Goal: Task Accomplishment & Management: Manage account settings

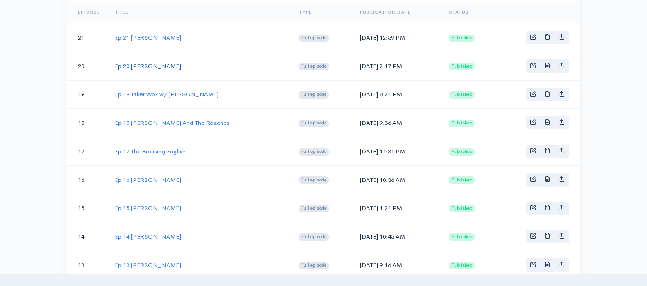
scroll to position [174, 0]
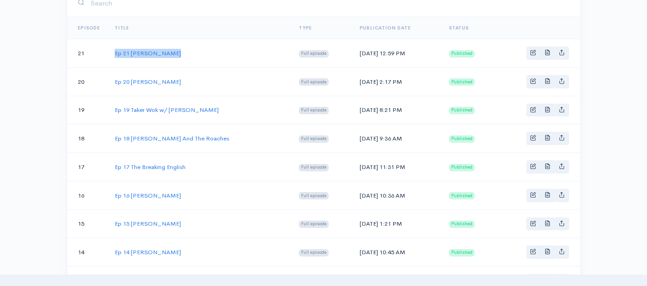
drag, startPoint x: 183, startPoint y: 54, endPoint x: 110, endPoint y: 54, distance: 73.3
click at [110, 54] on td "Ep 21 [PERSON_NAME]" at bounding box center [199, 53] width 184 height 29
copy link "Ep 21 [PERSON_NAME]"
drag, startPoint x: 366, startPoint y: 51, endPoint x: 320, endPoint y: 52, distance: 45.6
click at [352, 52] on td "[DATE] 12:59 PM" at bounding box center [396, 53] width 89 height 29
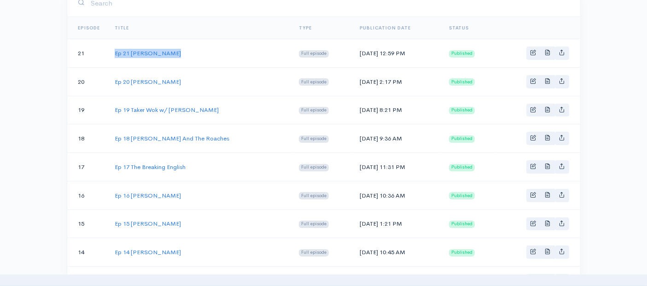
copy td "[DATE]"
drag, startPoint x: 183, startPoint y: 53, endPoint x: 112, endPoint y: 53, distance: 71.4
click at [112, 53] on td "Ep 21 [PERSON_NAME]" at bounding box center [199, 53] width 184 height 29
copy link "Ep 21 [PERSON_NAME]"
click at [161, 49] on link "Ep 21 [PERSON_NAME]" at bounding box center [148, 53] width 66 height 8
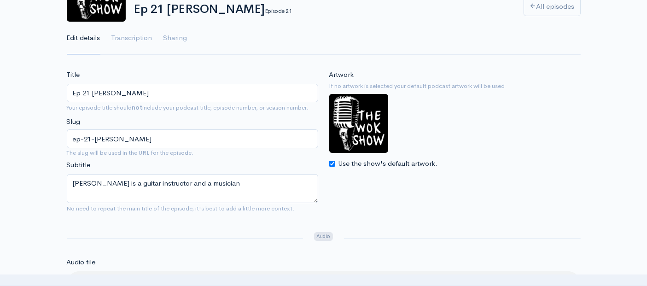
scroll to position [102, 0]
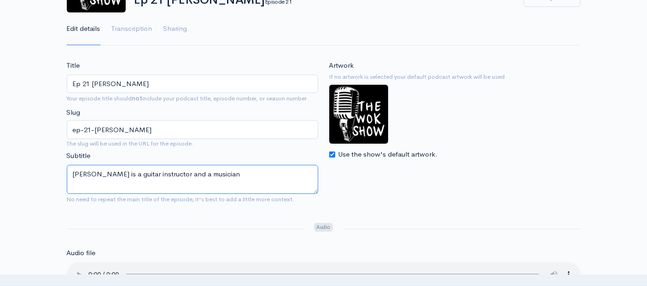
drag, startPoint x: 244, startPoint y: 176, endPoint x: 48, endPoint y: 157, distance: 196.3
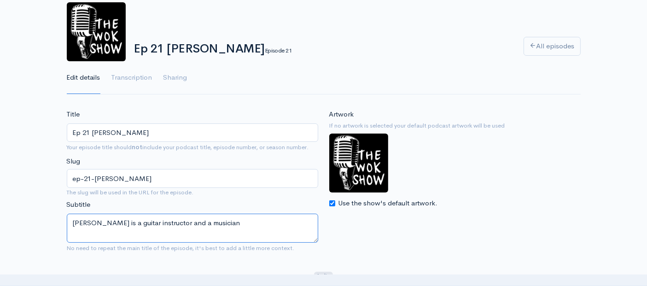
scroll to position [0, 0]
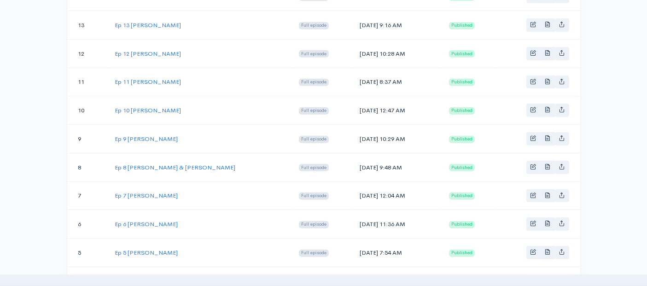
scroll to position [686, 0]
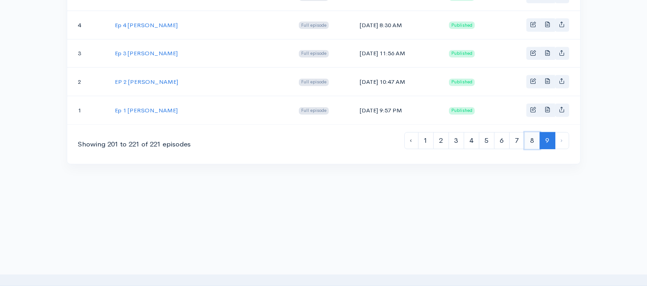
click at [537, 132] on link "8" at bounding box center [533, 140] width 16 height 17
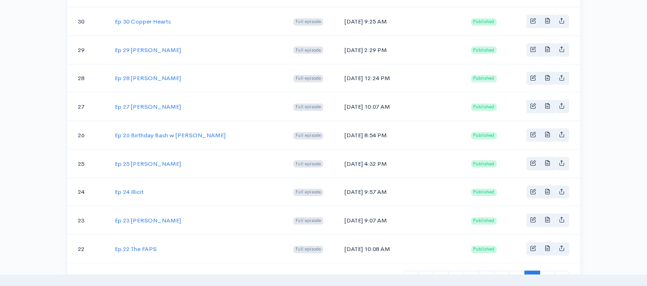
scroll to position [716, 0]
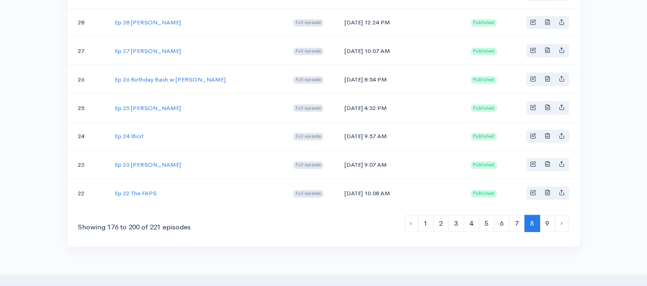
drag, startPoint x: 395, startPoint y: 181, endPoint x: 341, endPoint y: 181, distance: 54.4
click at [341, 181] on td "[DATE] 10:08 AM" at bounding box center [400, 193] width 127 height 28
copy td "[DATE]"
click at [147, 189] on link "Ep 22 The FAPS" at bounding box center [136, 193] width 42 height 8
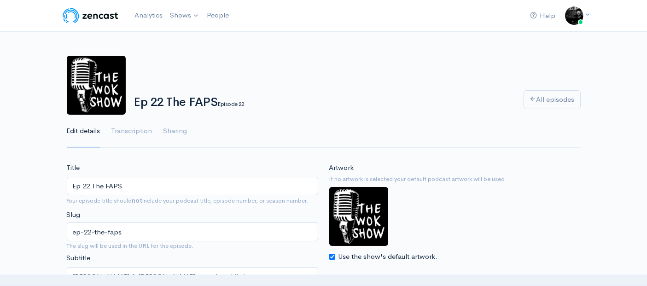
scroll to position [51, 0]
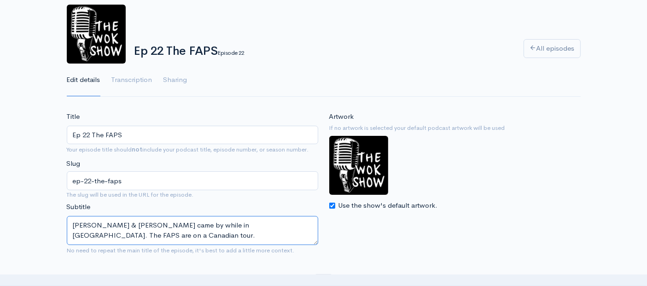
drag, startPoint x: 305, startPoint y: 226, endPoint x: 5, endPoint y: 211, distance: 300.8
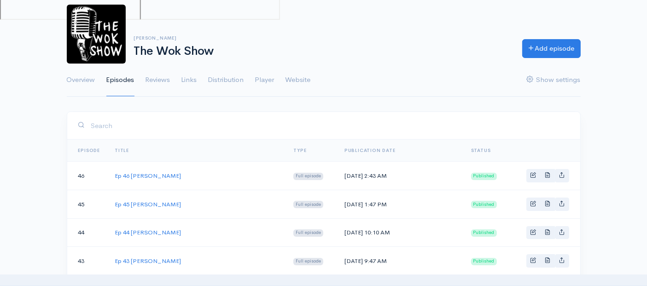
scroll to position [716, 0]
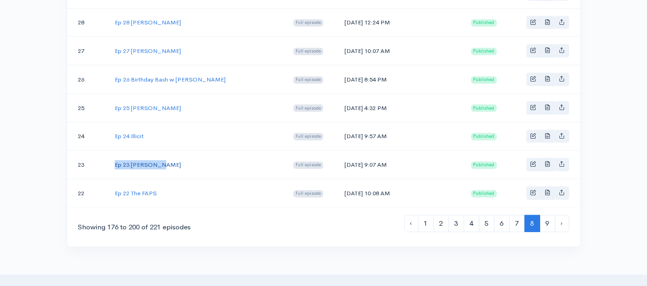
drag, startPoint x: 163, startPoint y: 158, endPoint x: 114, endPoint y: 159, distance: 48.4
click at [114, 159] on td "Ep 23 [PERSON_NAME]" at bounding box center [196, 165] width 179 height 29
copy link "Ep 23 [PERSON_NAME]"
drag, startPoint x: 393, startPoint y: 153, endPoint x: 346, endPoint y: 153, distance: 47.0
click at [346, 153] on td "[DATE] 9:07 AM" at bounding box center [400, 165] width 127 height 29
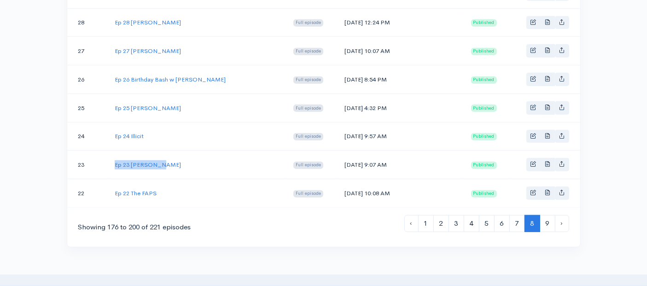
copy td "[DATE]"
click at [143, 161] on link "Ep 23 [PERSON_NAME]" at bounding box center [148, 165] width 66 height 8
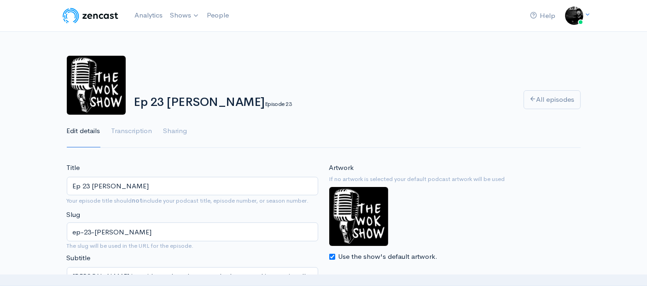
scroll to position [51, 0]
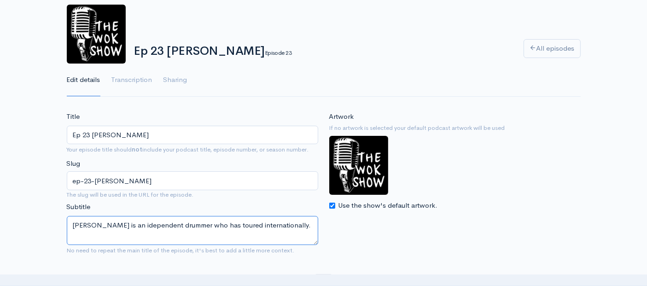
drag, startPoint x: 264, startPoint y: 224, endPoint x: 34, endPoint y: 213, distance: 231.1
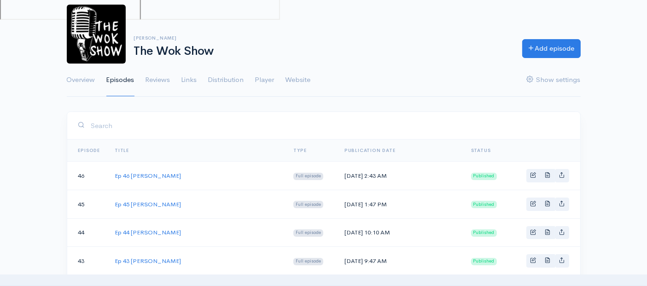
scroll to position [716, 0]
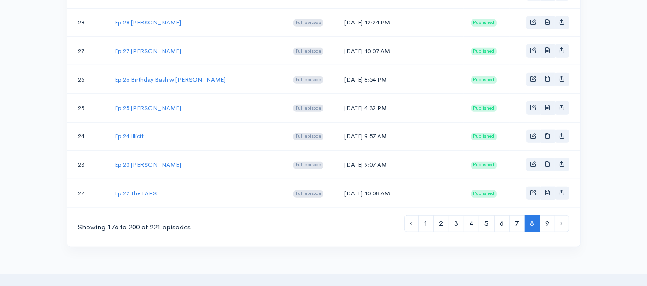
drag, startPoint x: 396, startPoint y: 126, endPoint x: 345, endPoint y: 125, distance: 51.2
click at [345, 125] on td "[DATE] 9:57 AM" at bounding box center [400, 136] width 127 height 29
copy td "[DATE]"
click at [136, 132] on link "Ep 24 Illicit" at bounding box center [129, 136] width 29 height 8
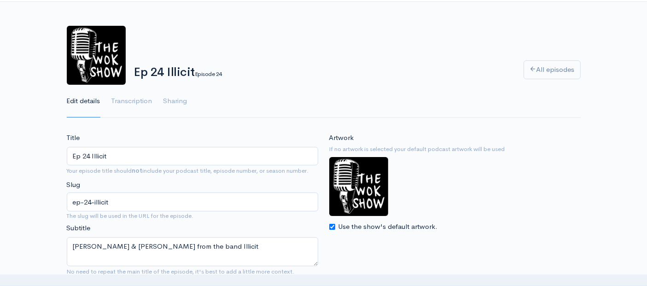
scroll to position [51, 0]
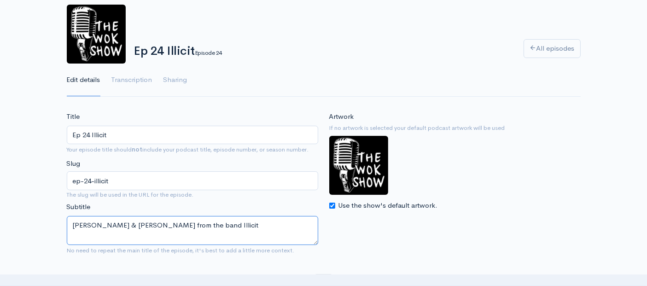
drag, startPoint x: 256, startPoint y: 224, endPoint x: 36, endPoint y: 211, distance: 220.2
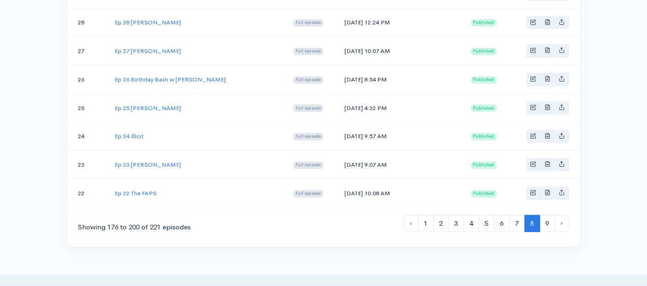
drag, startPoint x: 393, startPoint y: 97, endPoint x: 346, endPoint y: 98, distance: 46.5
click at [346, 98] on td "[DATE] 4:32 PM" at bounding box center [400, 108] width 127 height 29
copy td "[DATE]"
click at [140, 104] on link "Ep 25 [PERSON_NAME]" at bounding box center [148, 108] width 66 height 8
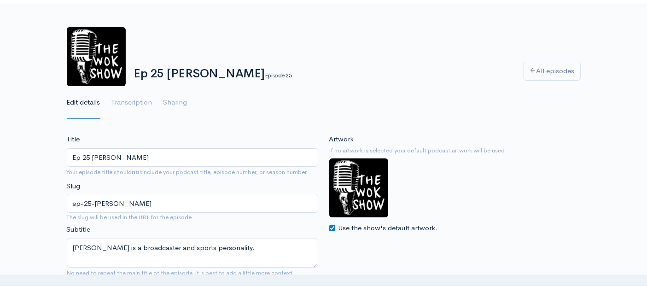
scroll to position [51, 0]
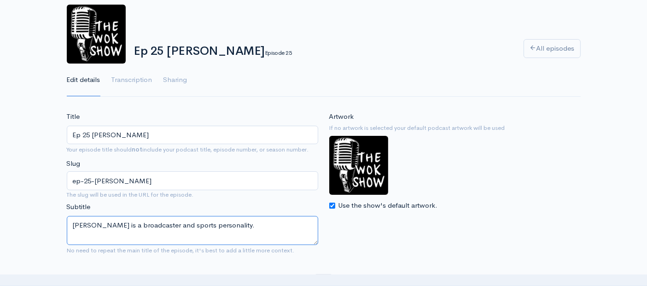
click at [239, 225] on textarea "[PERSON_NAME] is a broadcaster and sports personality." at bounding box center [193, 230] width 252 height 29
drag, startPoint x: 226, startPoint y: 225, endPoint x: 63, endPoint y: 230, distance: 163.7
click at [63, 230] on div "Title Ep 25 [PERSON_NAME] Your episode title should not include your podcast ti…" at bounding box center [192, 185] width 263 height 147
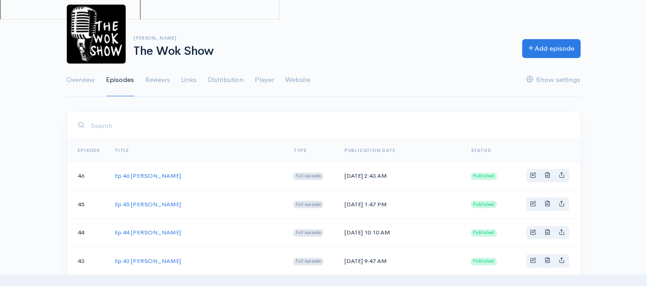
scroll to position [716, 0]
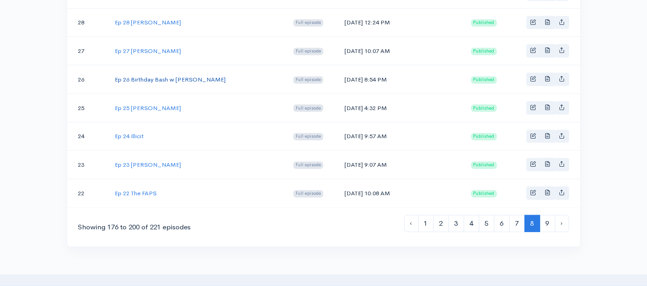
click at [168, 76] on link "Ep 26 Birthday Bash w [PERSON_NAME]" at bounding box center [170, 80] width 111 height 8
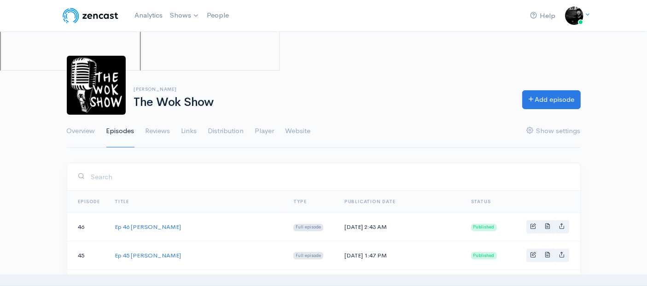
scroll to position [716, 0]
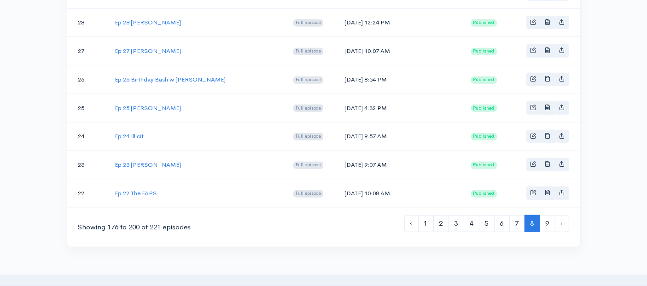
drag, startPoint x: 396, startPoint y: 68, endPoint x: 346, endPoint y: 70, distance: 50.3
click at [346, 70] on td "[DATE] 8:54 PM" at bounding box center [400, 79] width 127 height 29
copy td "[DATE]"
click at [143, 76] on link "Ep 26 Birthday Bash w [PERSON_NAME]" at bounding box center [170, 80] width 111 height 8
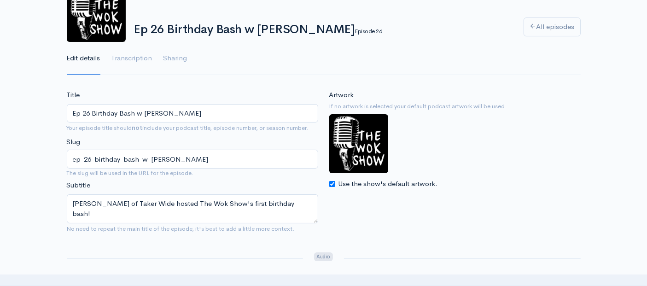
scroll to position [102, 0]
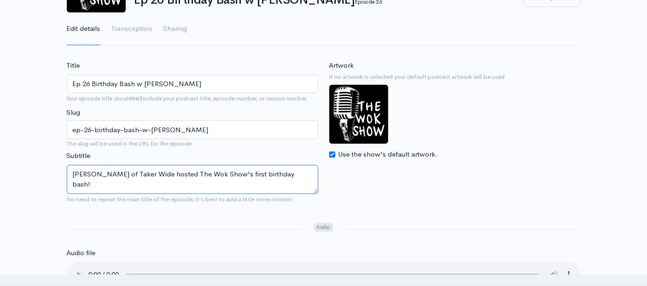
drag, startPoint x: 301, startPoint y: 171, endPoint x: 8, endPoint y: 166, distance: 292.6
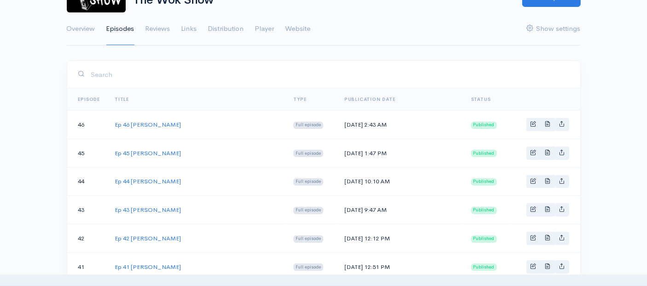
scroll to position [716, 0]
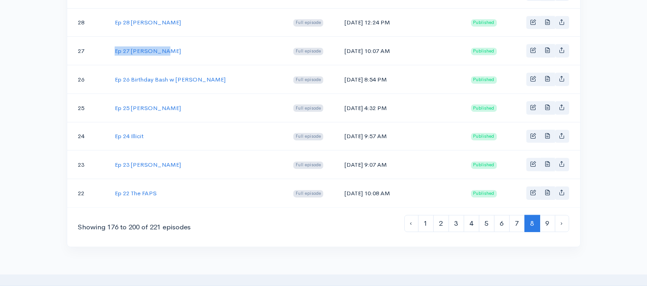
drag, startPoint x: 162, startPoint y: 44, endPoint x: 112, endPoint y: 44, distance: 50.2
click at [112, 44] on td "Ep 27 [PERSON_NAME]" at bounding box center [196, 51] width 179 height 29
copy link "Ep 27 [PERSON_NAME]"
drag, startPoint x: 397, startPoint y: 41, endPoint x: 345, endPoint y: 41, distance: 51.6
click at [345, 41] on td "[DATE] 10:07 AM" at bounding box center [400, 51] width 127 height 29
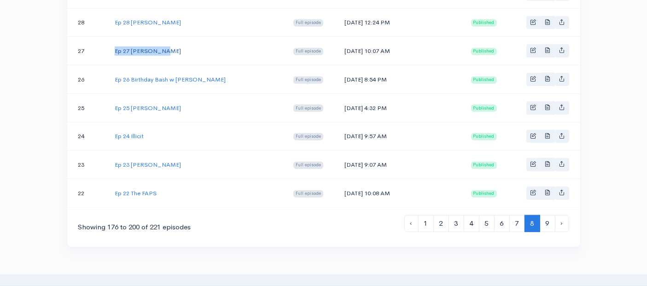
click at [143, 47] on link "Ep 27 [PERSON_NAME]" at bounding box center [148, 51] width 66 height 8
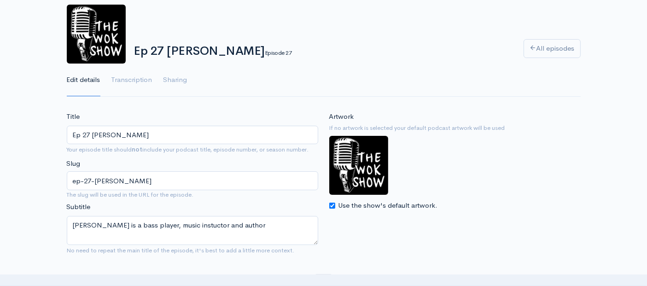
scroll to position [102, 0]
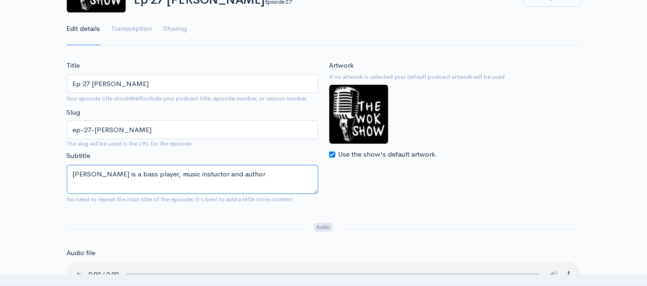
drag, startPoint x: 246, startPoint y: 170, endPoint x: 24, endPoint y: 154, distance: 222.7
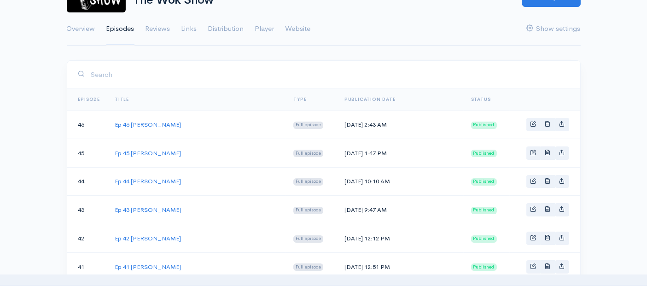
scroll to position [716, 0]
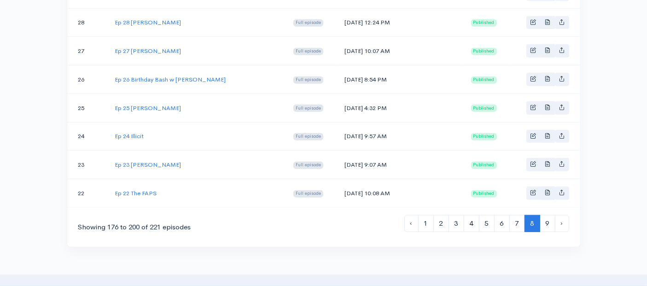
drag, startPoint x: 392, startPoint y: 15, endPoint x: 345, endPoint y: 14, distance: 46.5
click at [345, 14] on td "[DATE] 12:24 PM" at bounding box center [400, 22] width 127 height 29
click at [153, 18] on link "Ep 28 [PERSON_NAME]" at bounding box center [148, 22] width 66 height 8
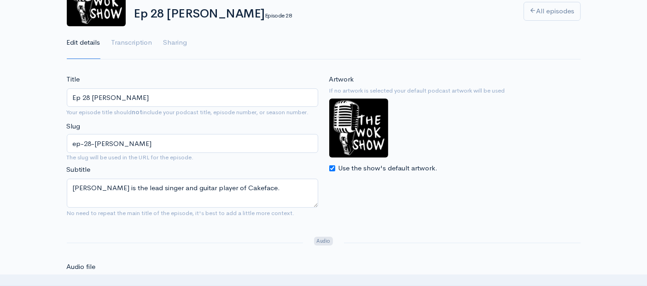
scroll to position [102, 0]
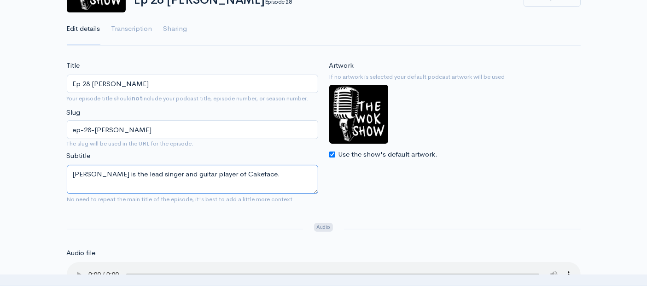
drag, startPoint x: 241, startPoint y: 175, endPoint x: 10, endPoint y: 174, distance: 230.4
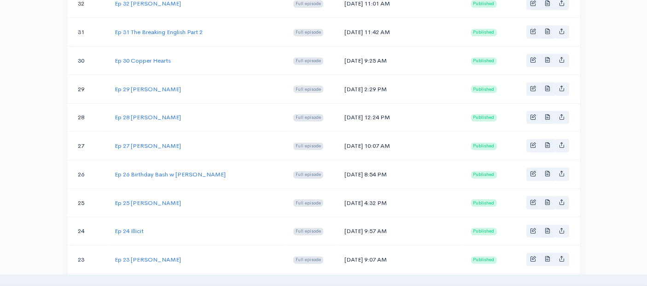
scroll to position [614, 0]
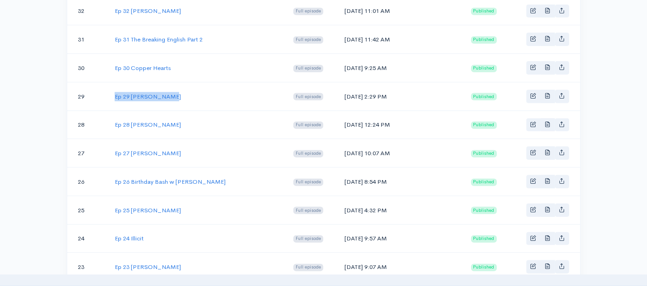
drag, startPoint x: 171, startPoint y: 89, endPoint x: 111, endPoint y: 88, distance: 60.4
click at [111, 88] on td "Ep 29 [PERSON_NAME]" at bounding box center [196, 96] width 179 height 29
drag, startPoint x: 395, startPoint y: 90, endPoint x: 362, endPoint y: 91, distance: 33.2
click at [362, 91] on td "[DATE] 2:29 PM" at bounding box center [400, 96] width 127 height 29
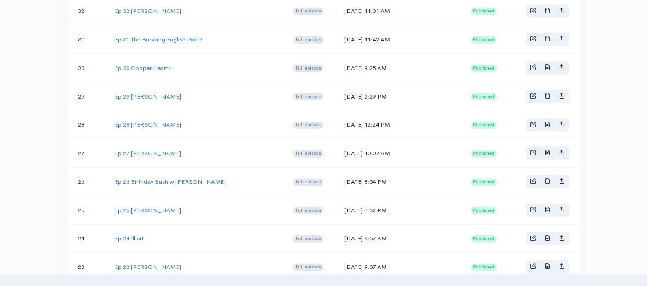
drag, startPoint x: 393, startPoint y: 88, endPoint x: 346, endPoint y: 88, distance: 47.0
click at [346, 88] on td "[DATE] 2:29 PM" at bounding box center [400, 96] width 127 height 29
click at [142, 93] on link "Ep 29 [PERSON_NAME]" at bounding box center [148, 97] width 66 height 8
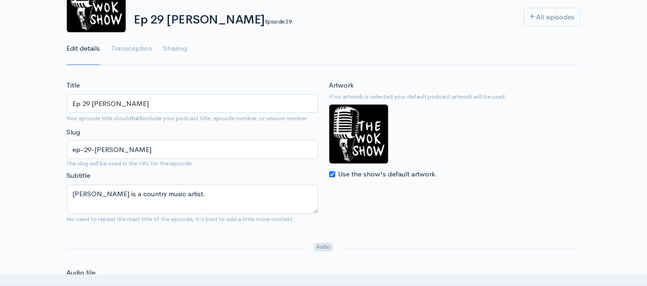
scroll to position [153, 0]
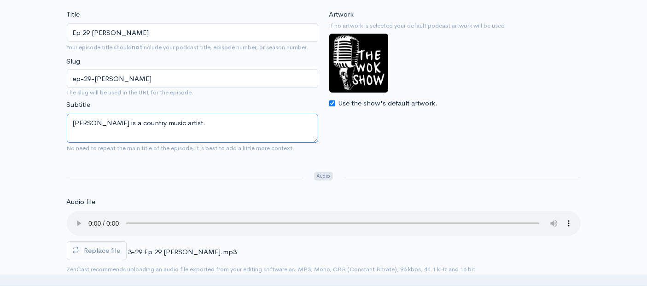
click at [188, 120] on textarea "[PERSON_NAME] is a country music artist." at bounding box center [193, 128] width 252 height 29
drag, startPoint x: 190, startPoint y: 120, endPoint x: 6, endPoint y: 118, distance: 183.4
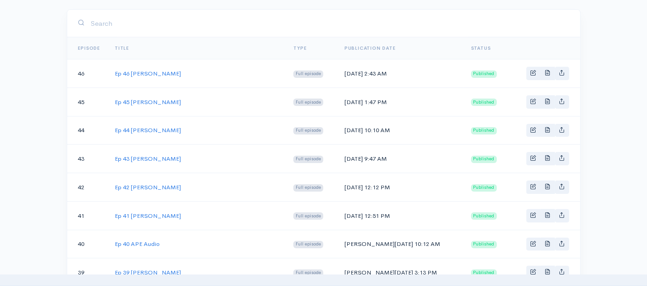
scroll to position [614, 0]
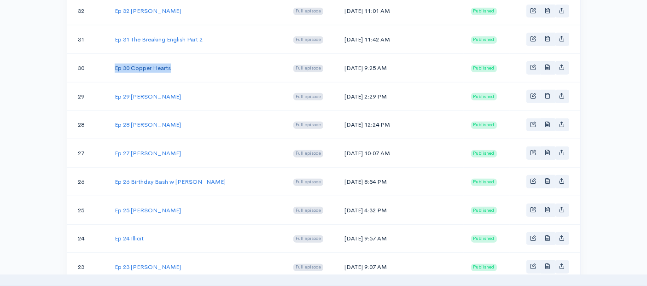
drag, startPoint x: 176, startPoint y: 60, endPoint x: 115, endPoint y: 61, distance: 60.8
click at [115, 61] on td "Ep 30 Copper Hearts" at bounding box center [196, 68] width 179 height 29
drag, startPoint x: 393, startPoint y: 60, endPoint x: 348, endPoint y: 61, distance: 44.7
click at [348, 61] on td "[DATE] 9:25 AM" at bounding box center [400, 68] width 127 height 29
click at [137, 64] on link "Ep 30 Copper Hearts" at bounding box center [143, 68] width 56 height 8
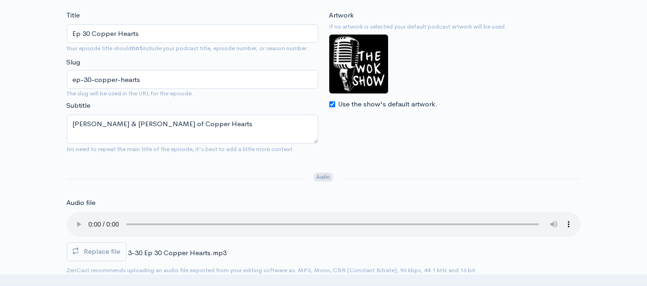
scroll to position [153, 0]
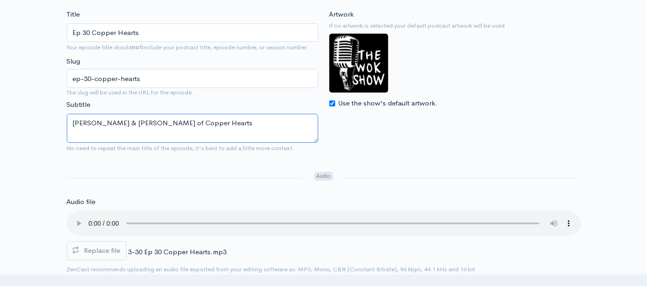
drag, startPoint x: 235, startPoint y: 123, endPoint x: 6, endPoint y: 122, distance: 229.0
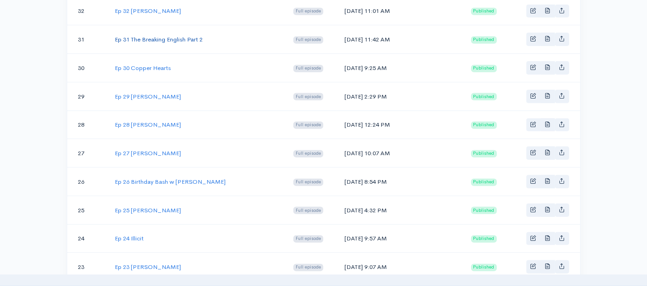
click at [173, 35] on link "Ep 31 The Breaking English Part 2" at bounding box center [159, 39] width 88 height 8
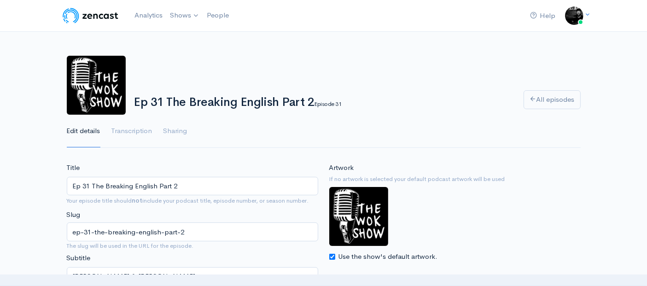
drag, startPoint x: 312, startPoint y: 101, endPoint x: 129, endPoint y: 95, distance: 183.0
click at [129, 95] on div "Ep 31 The Breaking English Part 2 Episode 31" at bounding box center [324, 101] width 390 height 18
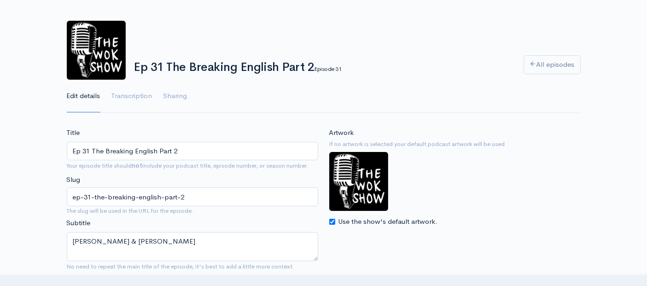
scroll to position [51, 0]
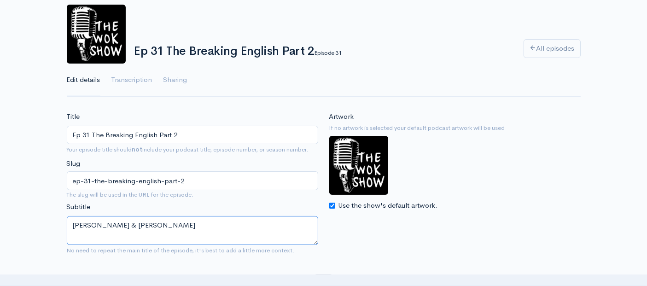
click at [160, 225] on textarea "[PERSON_NAME] & [PERSON_NAME]" at bounding box center [193, 230] width 252 height 29
type textarea "[PERSON_NAME] & [PERSON_NAME]"
drag, startPoint x: 178, startPoint y: 228, endPoint x: 6, endPoint y: 214, distance: 172.4
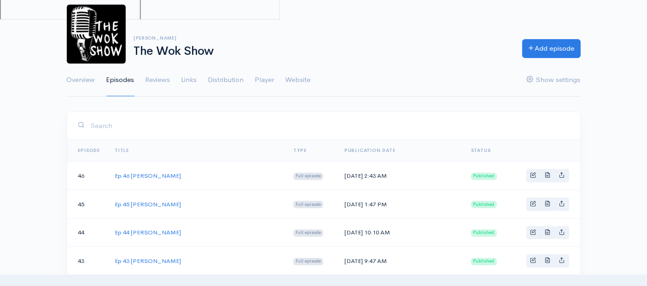
scroll to position [614, 0]
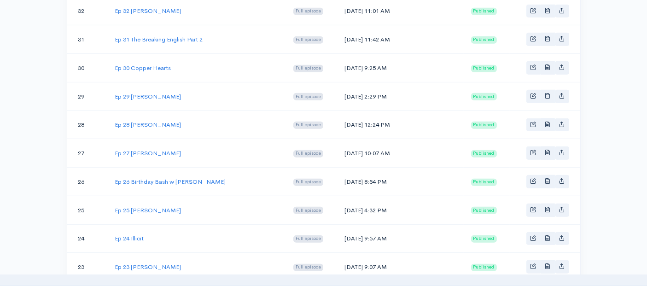
drag, startPoint x: 395, startPoint y: 30, endPoint x: 348, endPoint y: 35, distance: 47.2
click at [348, 35] on td "[DATE] 11:42 AM" at bounding box center [400, 39] width 127 height 29
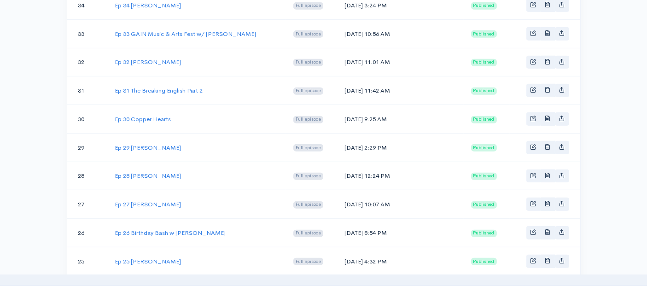
drag, startPoint x: 393, startPoint y: 53, endPoint x: 347, endPoint y: 53, distance: 46.5
click at [347, 53] on td "[DATE] 11:01 AM" at bounding box center [400, 62] width 127 height 29
click at [163, 58] on link "Ep 32 [PERSON_NAME]" at bounding box center [148, 62] width 66 height 8
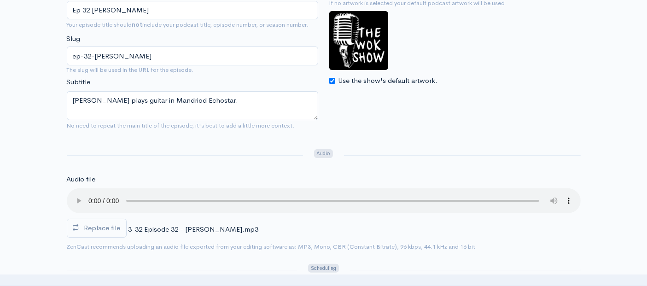
scroll to position [205, 0]
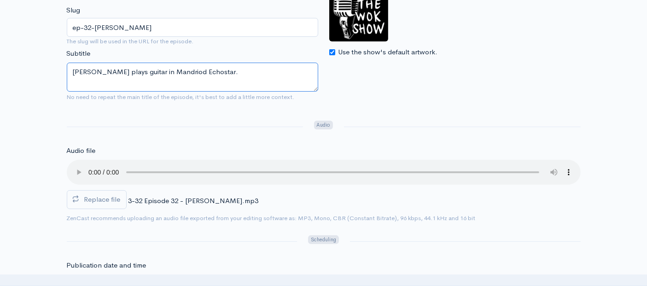
drag, startPoint x: 217, startPoint y: 71, endPoint x: 57, endPoint y: 65, distance: 160.9
